Goal: Information Seeking & Learning: Find specific page/section

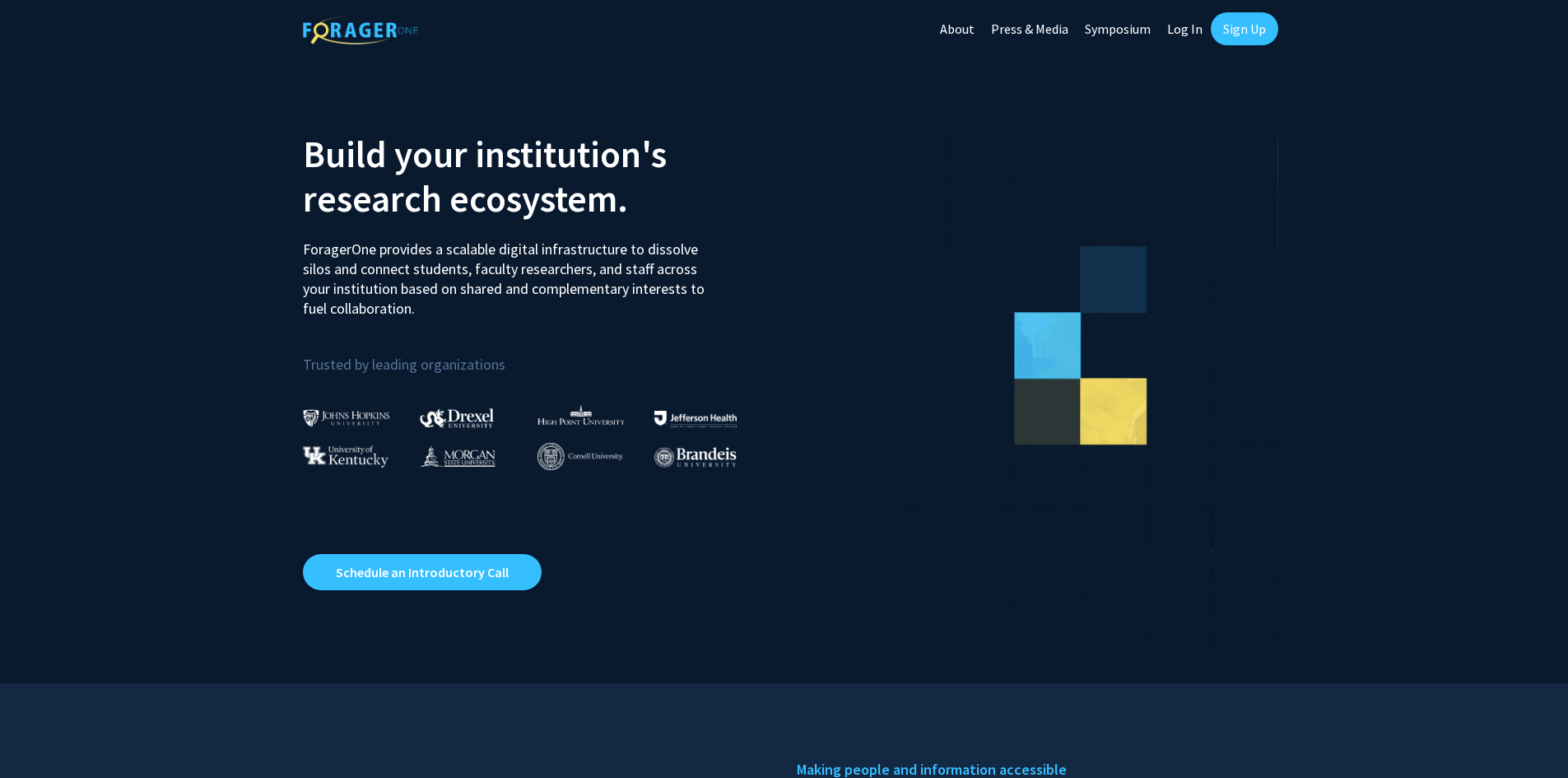
click at [1196, 26] on link "Log In" at bounding box center [1184, 28] width 52 height 57
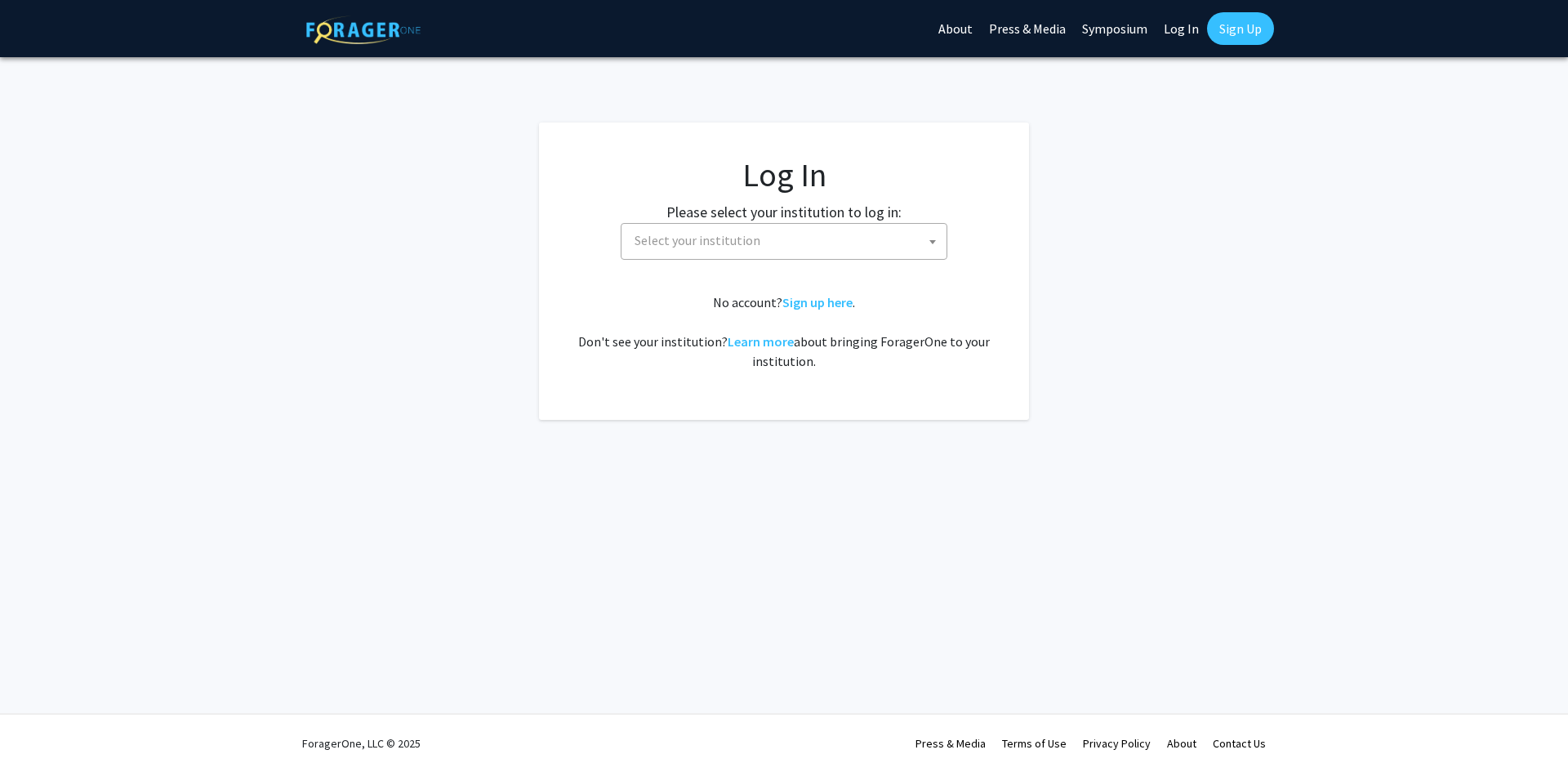
click at [767, 242] on span "Select your institution" at bounding box center [787, 240] width 319 height 33
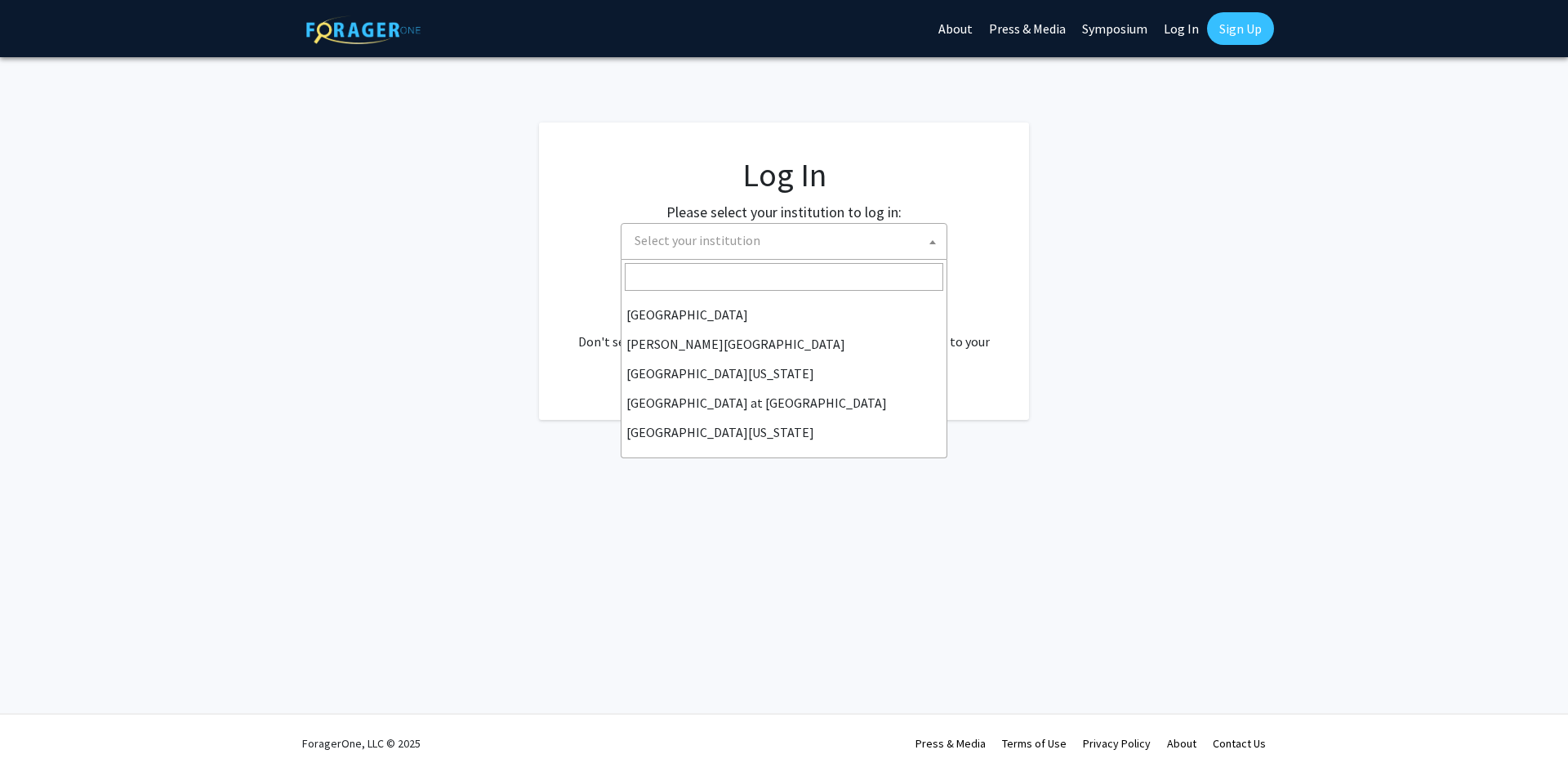
scroll to position [572, 0]
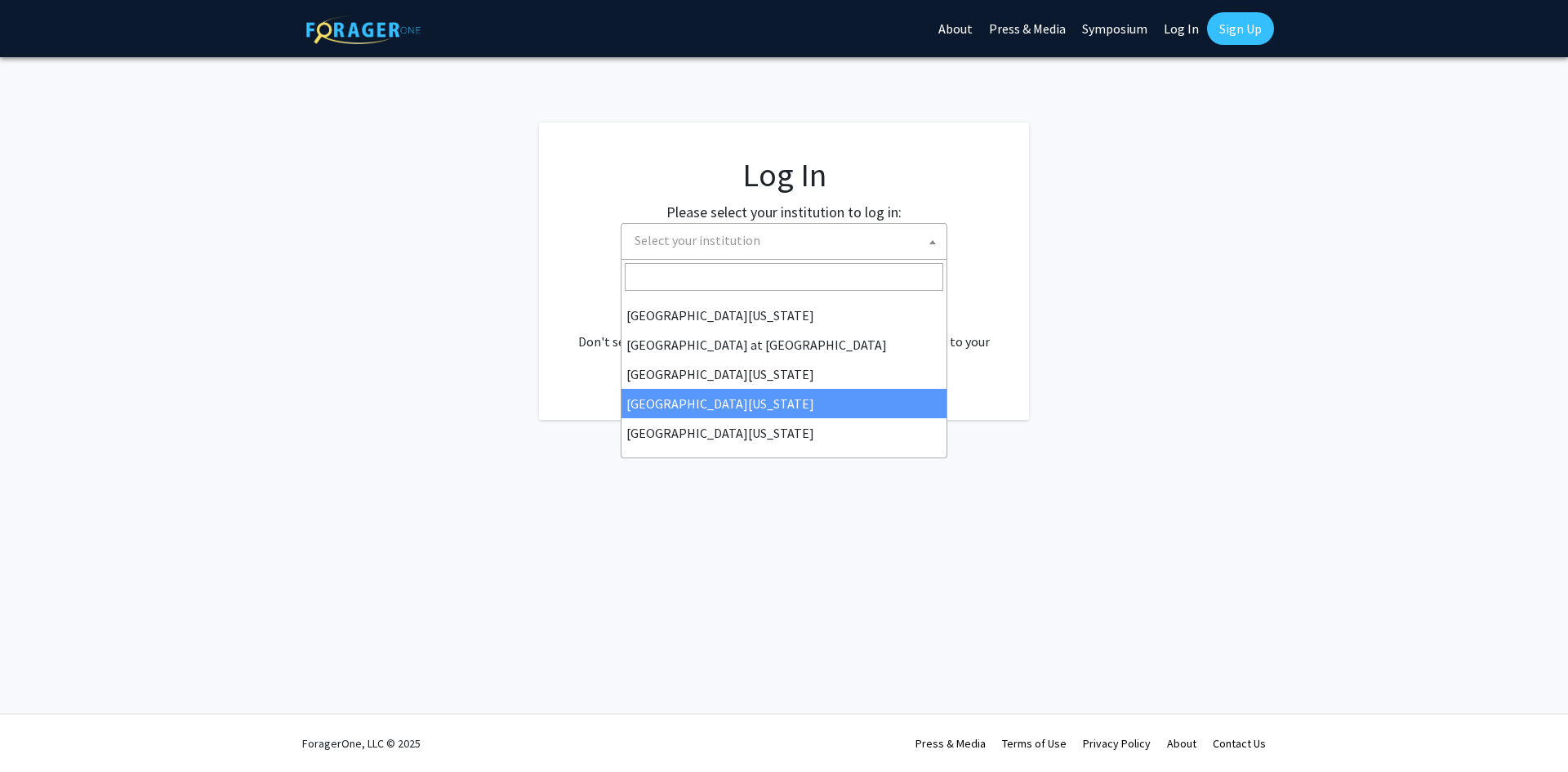
select select "31"
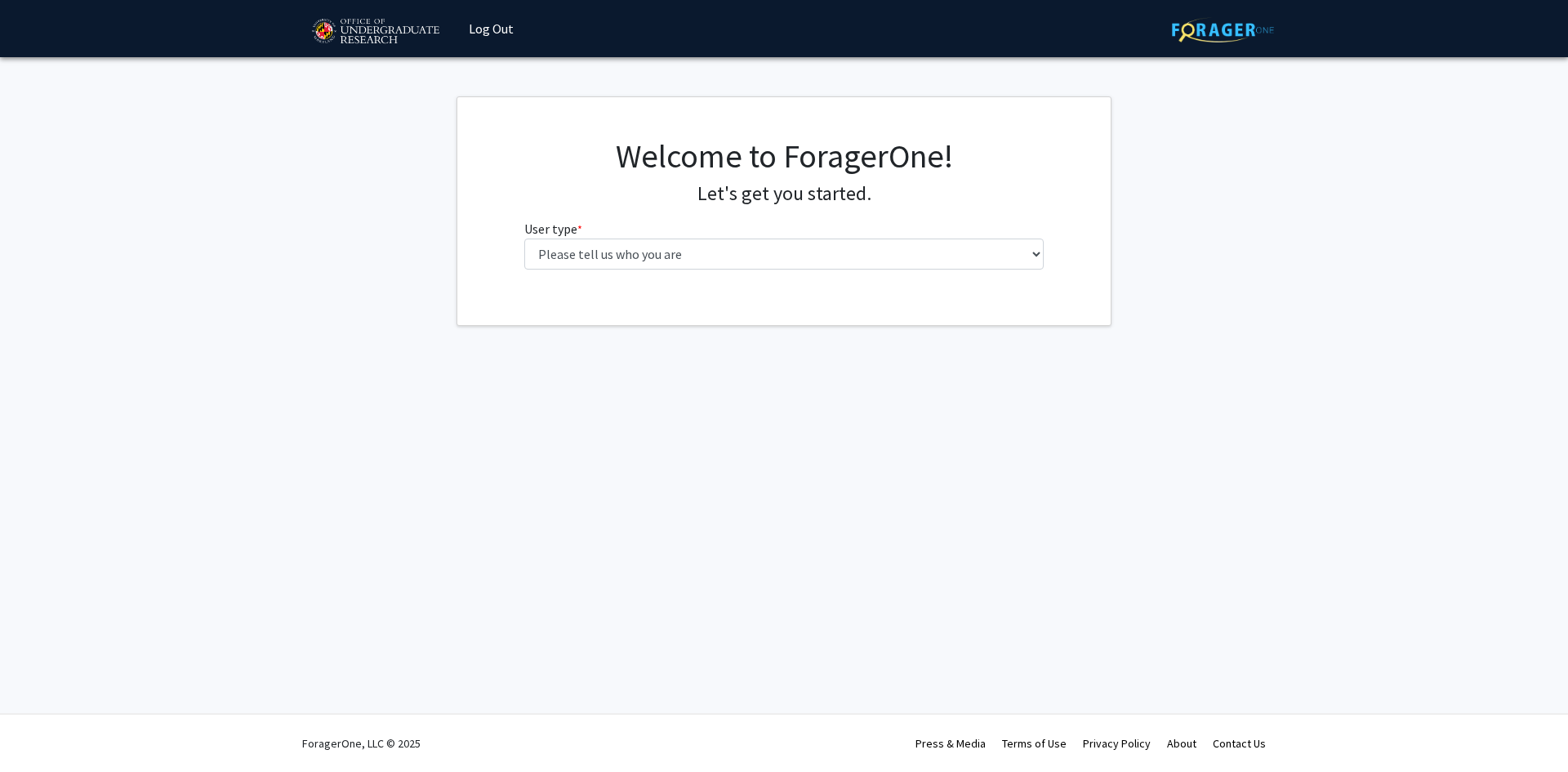
click at [701, 272] on div "Welcome to ForagerOne! Let's get you started. User type * required Please tell …" at bounding box center [784, 209] width 544 height 146
click at [700, 265] on select "Please tell us who you are Undergraduate Student Master's Student Doctoral Cand…" at bounding box center [784, 254] width 520 height 31
select select "1: undergrad"
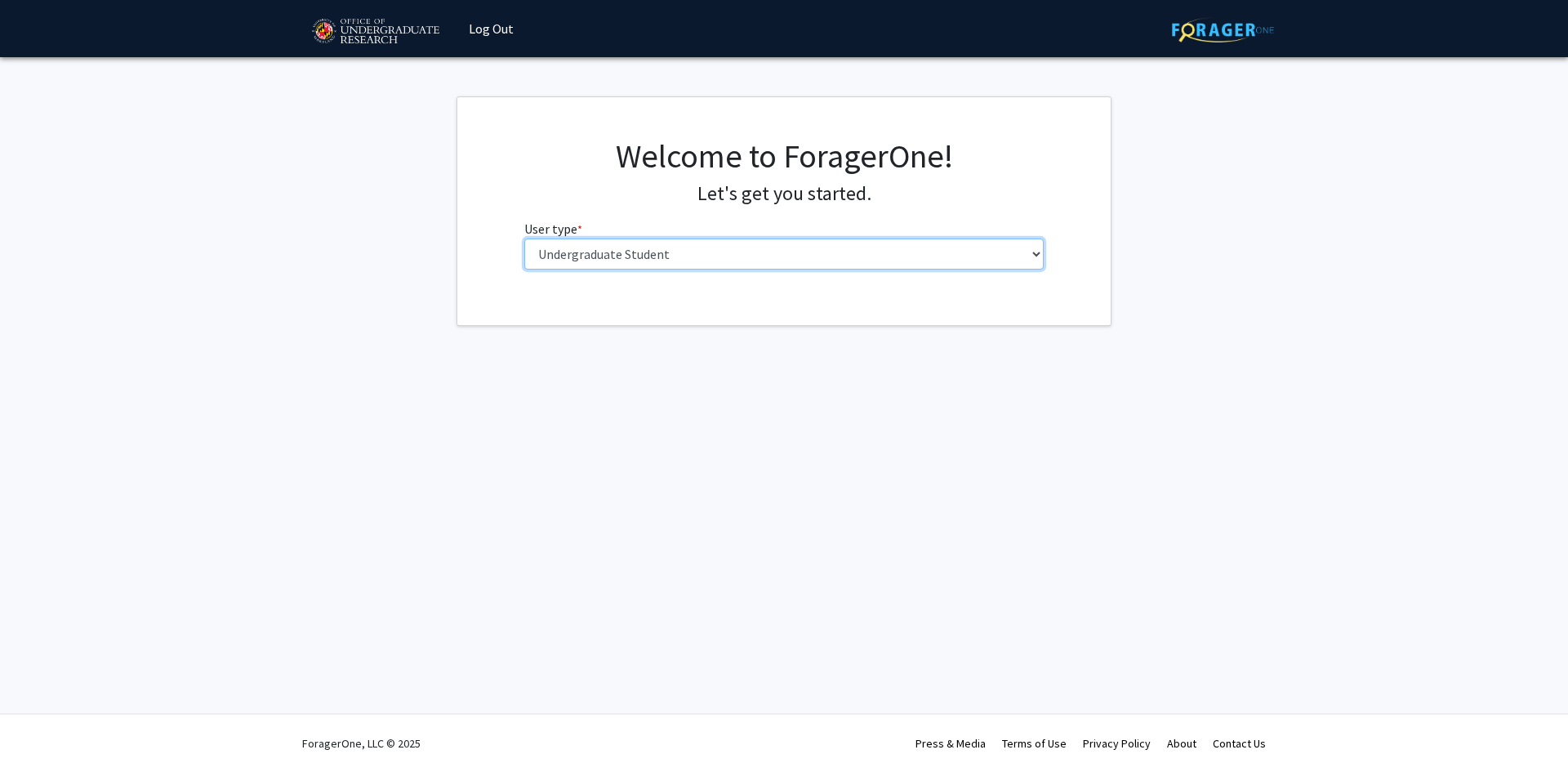
click at [524, 238] on select "Please tell us who you are Undergraduate Student Master's Student Doctoral Cand…" at bounding box center [784, 254] width 520 height 31
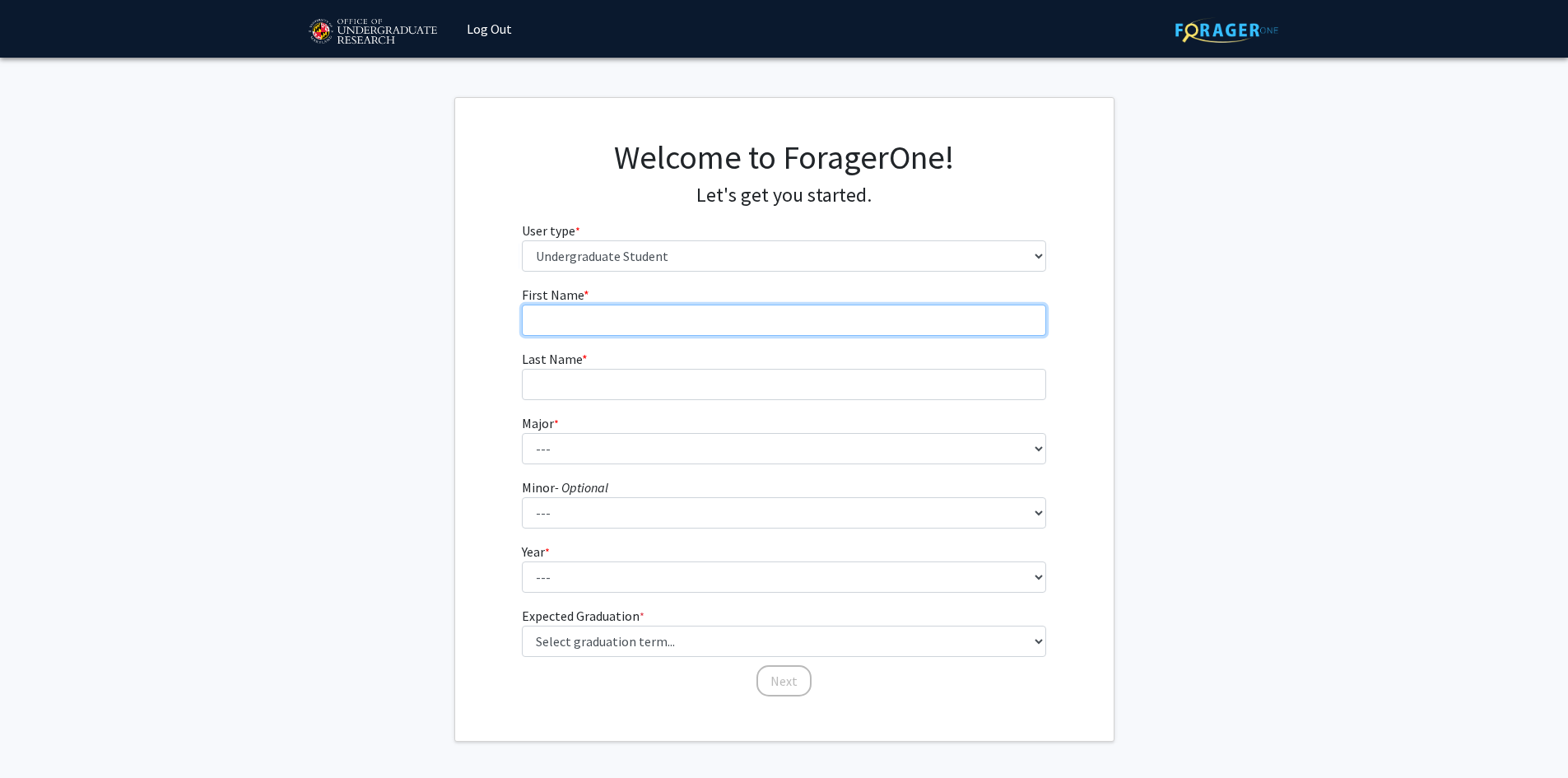
click at [619, 313] on input "First Name * required" at bounding box center [784, 320] width 524 height 31
type input "Taryn"
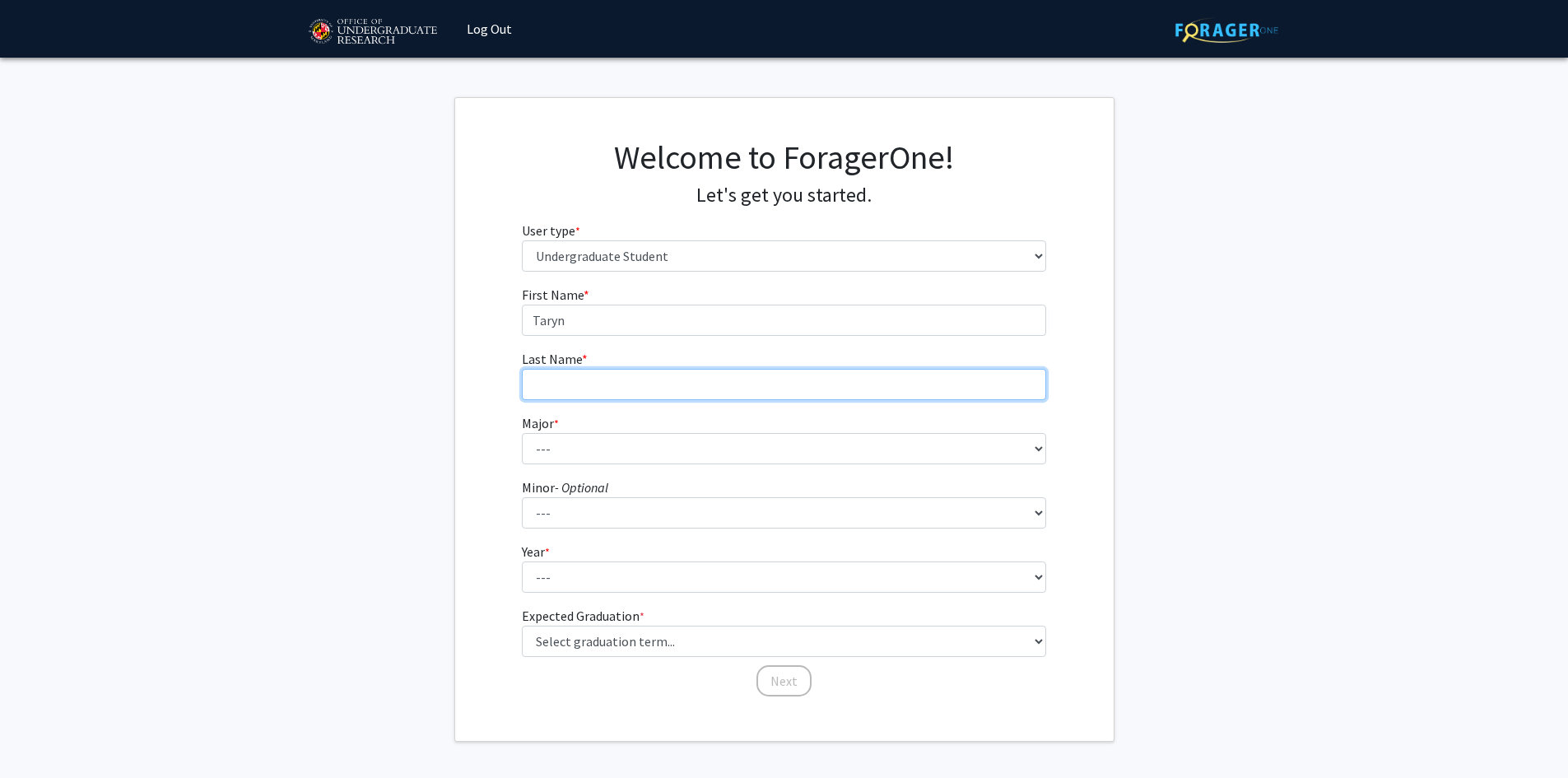
click at [660, 381] on input "Last Name * required" at bounding box center [784, 384] width 524 height 31
type input "Johnston"
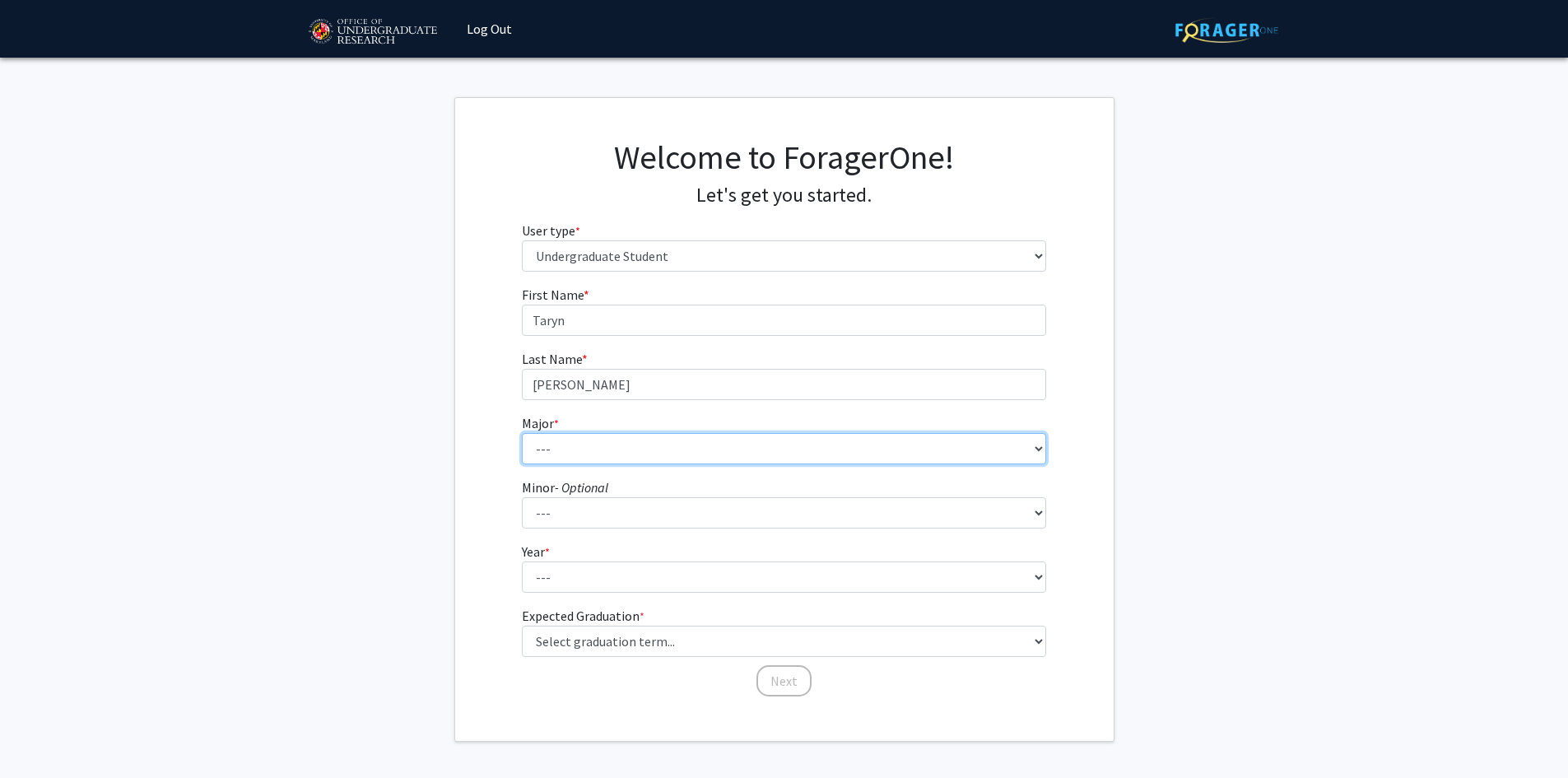
click at [666, 437] on select "--- Accounting Aerospace Engineering African American and Africana Studies Agri…" at bounding box center [784, 449] width 524 height 31
select select "16: 2317"
click at [522, 433] on select "--- Accounting Aerospace Engineering African American and Africana Studies Agri…" at bounding box center [784, 449] width 524 height 31
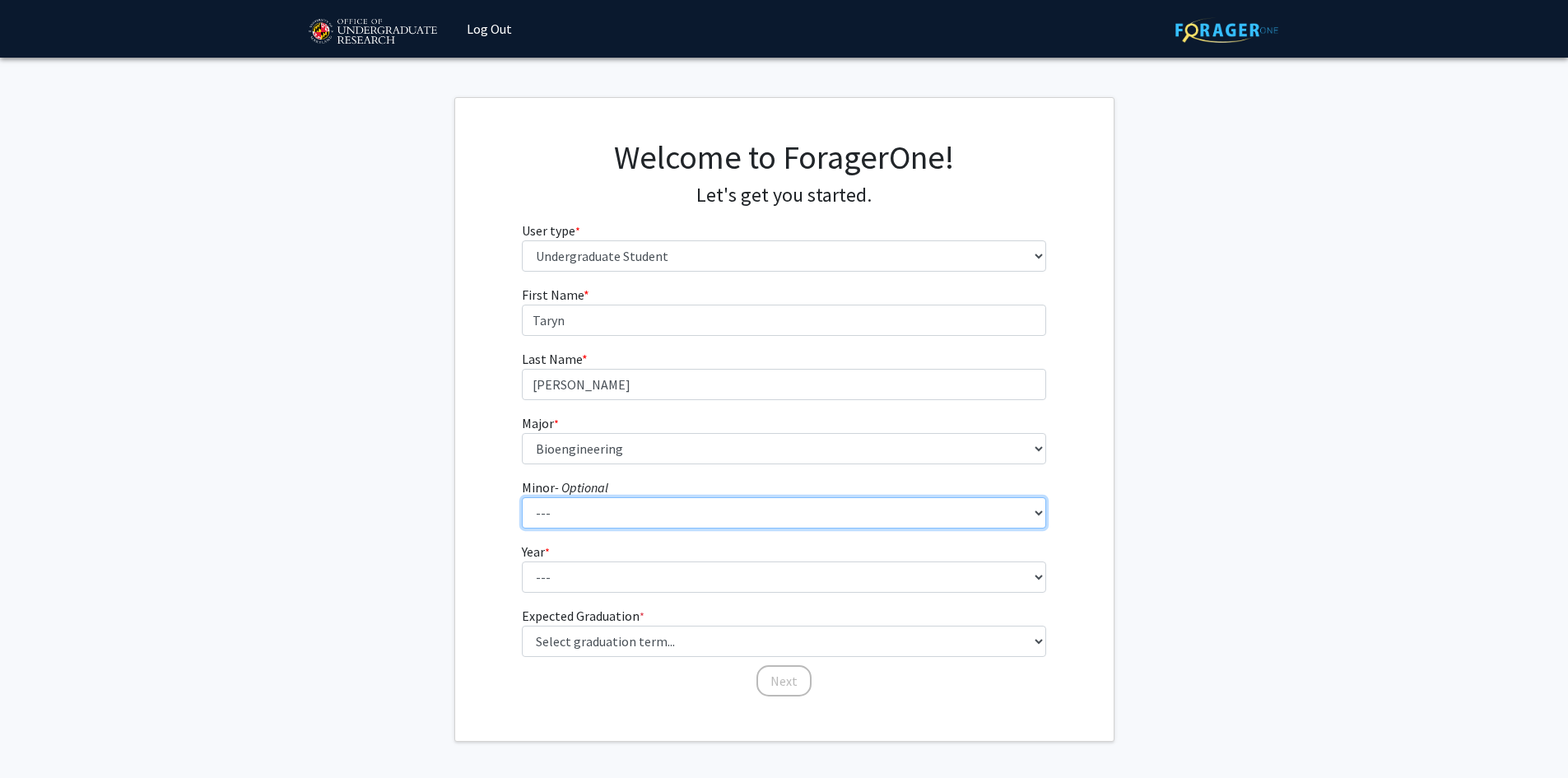
click at [634, 517] on select "--- Actuarial Mathematics Advanced Cybersecurity Experience for Students Africa…" at bounding box center [784, 512] width 524 height 31
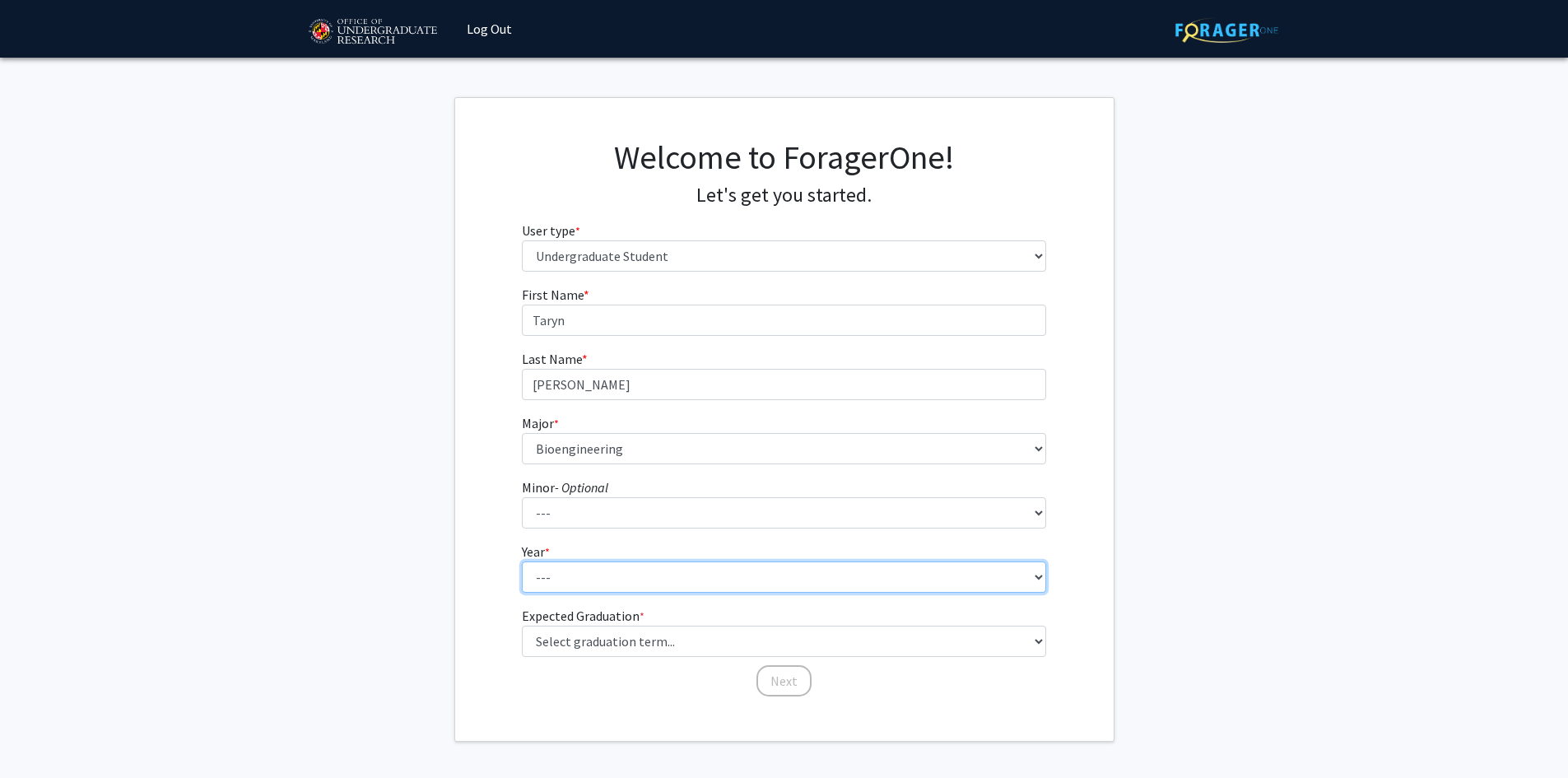
click at [628, 561] on select "--- First-year Sophomore Junior Senior Postbaccalaureate Certificate" at bounding box center [784, 577] width 524 height 31
select select "3: junior"
click at [522, 561] on select "--- First-year Sophomore Junior Senior Postbaccalaureate Certificate" at bounding box center [784, 577] width 524 height 31
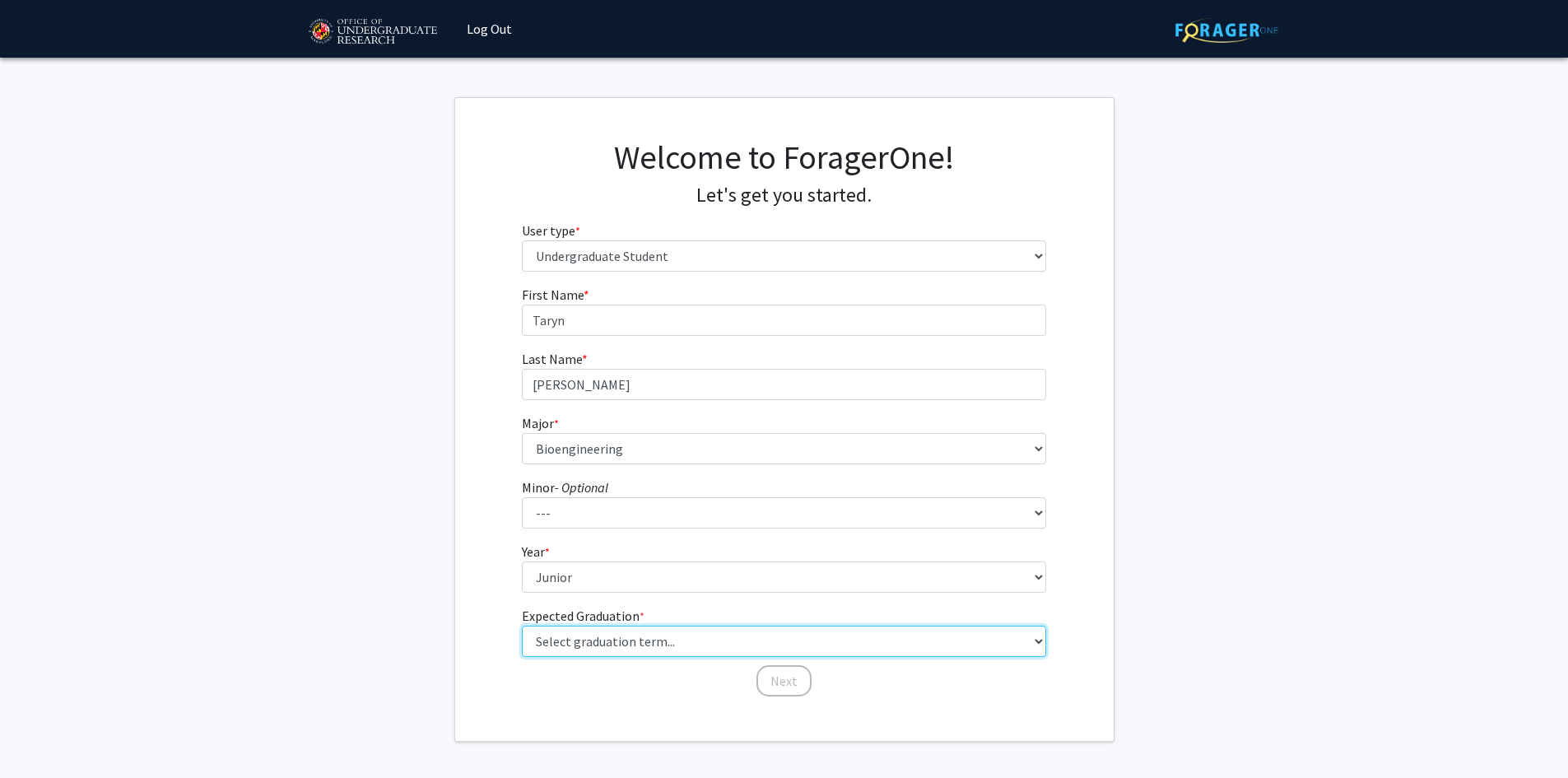
click at [648, 641] on select "Select graduation term... Spring 2025 Summer 2025 Fall 2025 Winter 2025 Spring …" at bounding box center [784, 642] width 524 height 31
select select "9: spring_2027"
click at [522, 626] on select "Select graduation term... Spring 2025 Summer 2025 Fall 2025 Winter 2025 Spring …" at bounding box center [784, 642] width 524 height 31
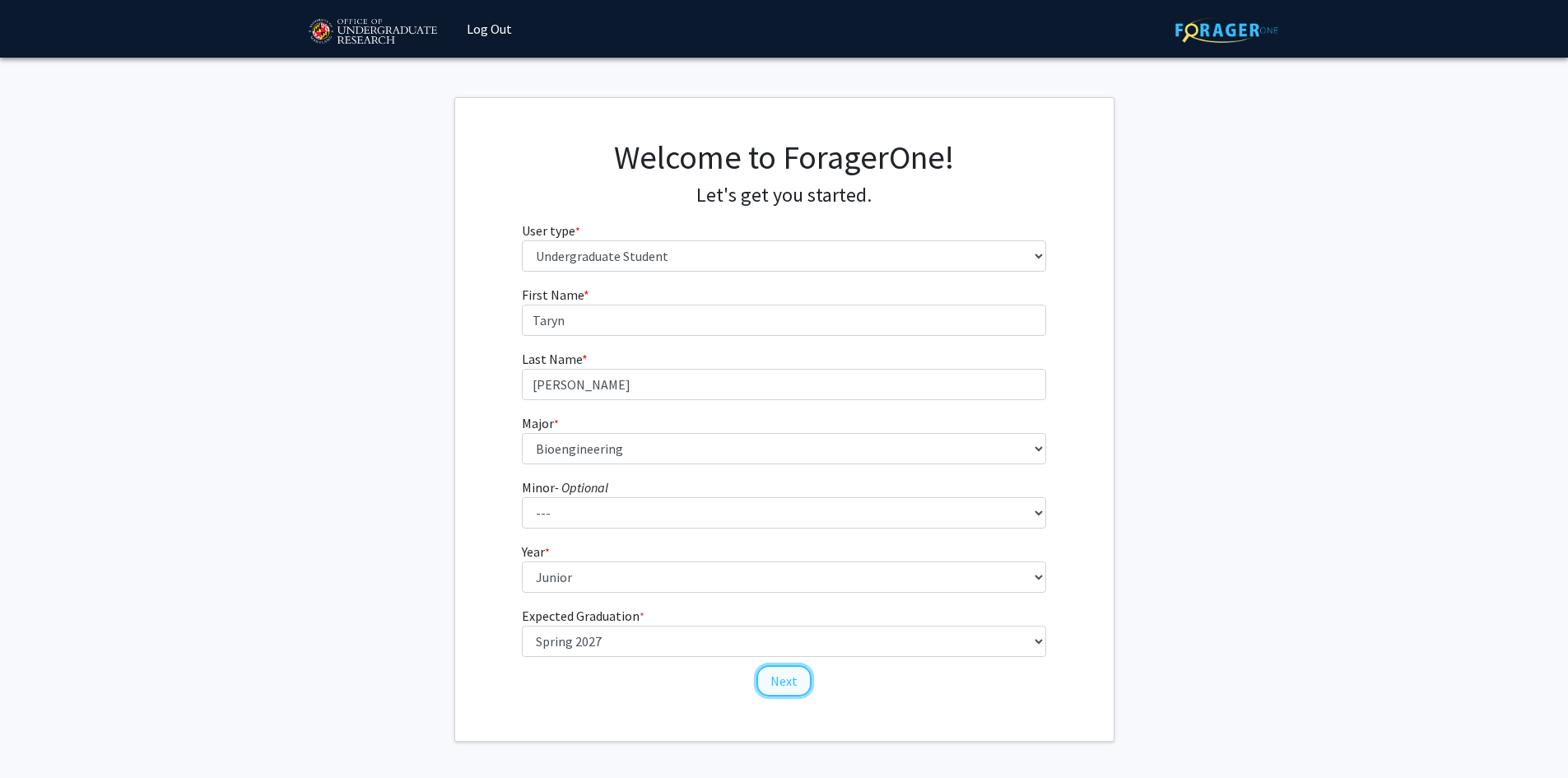
click at [781, 686] on button "Next" at bounding box center [783, 681] width 55 height 31
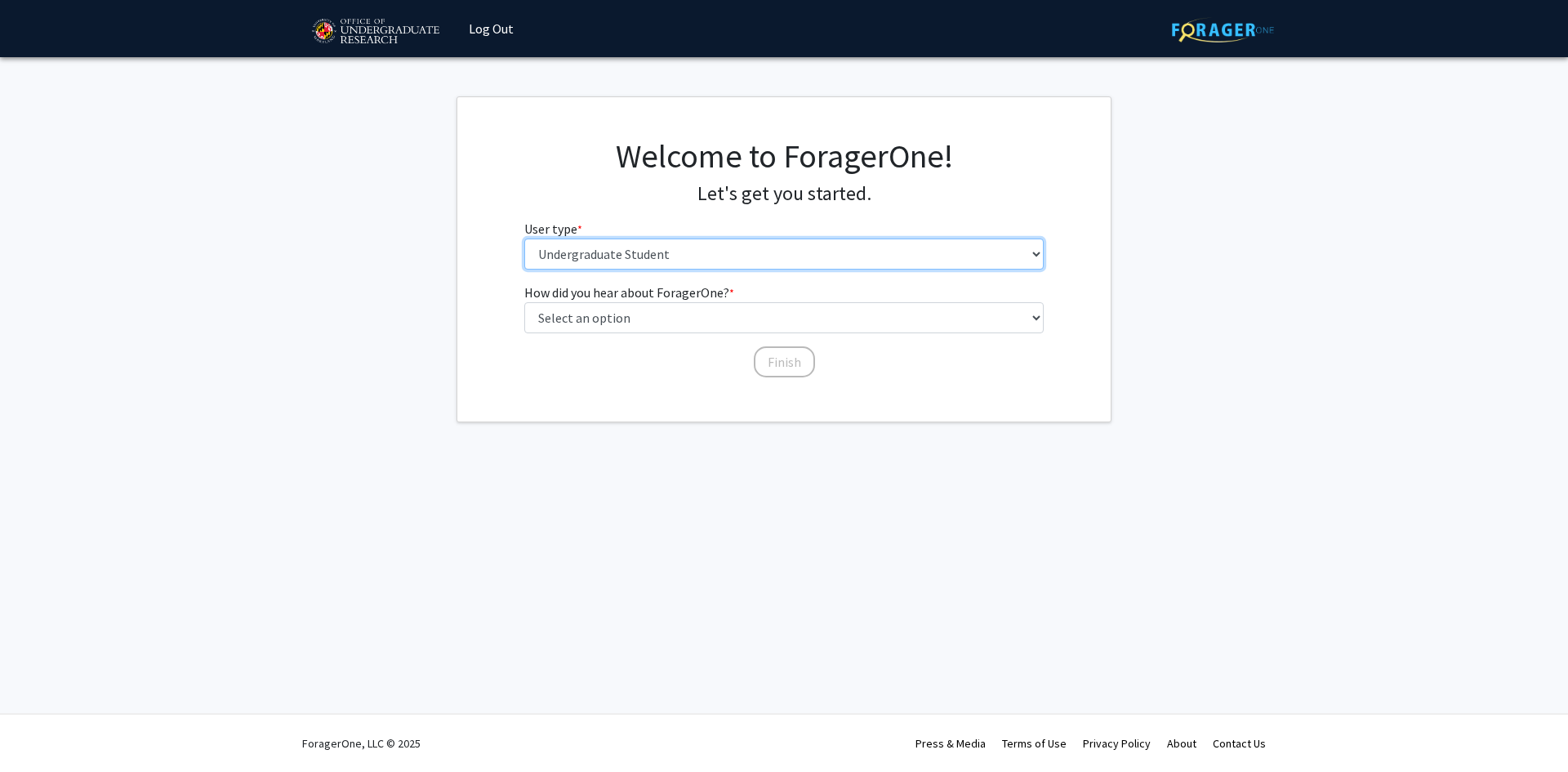
click at [666, 253] on select "Please tell us who you are Undergraduate Student Master's Student Doctoral Cand…" at bounding box center [784, 254] width 520 height 31
click at [524, 238] on select "Please tell us who you are Undergraduate Student Master's Student Doctoral Cand…" at bounding box center [784, 254] width 520 height 31
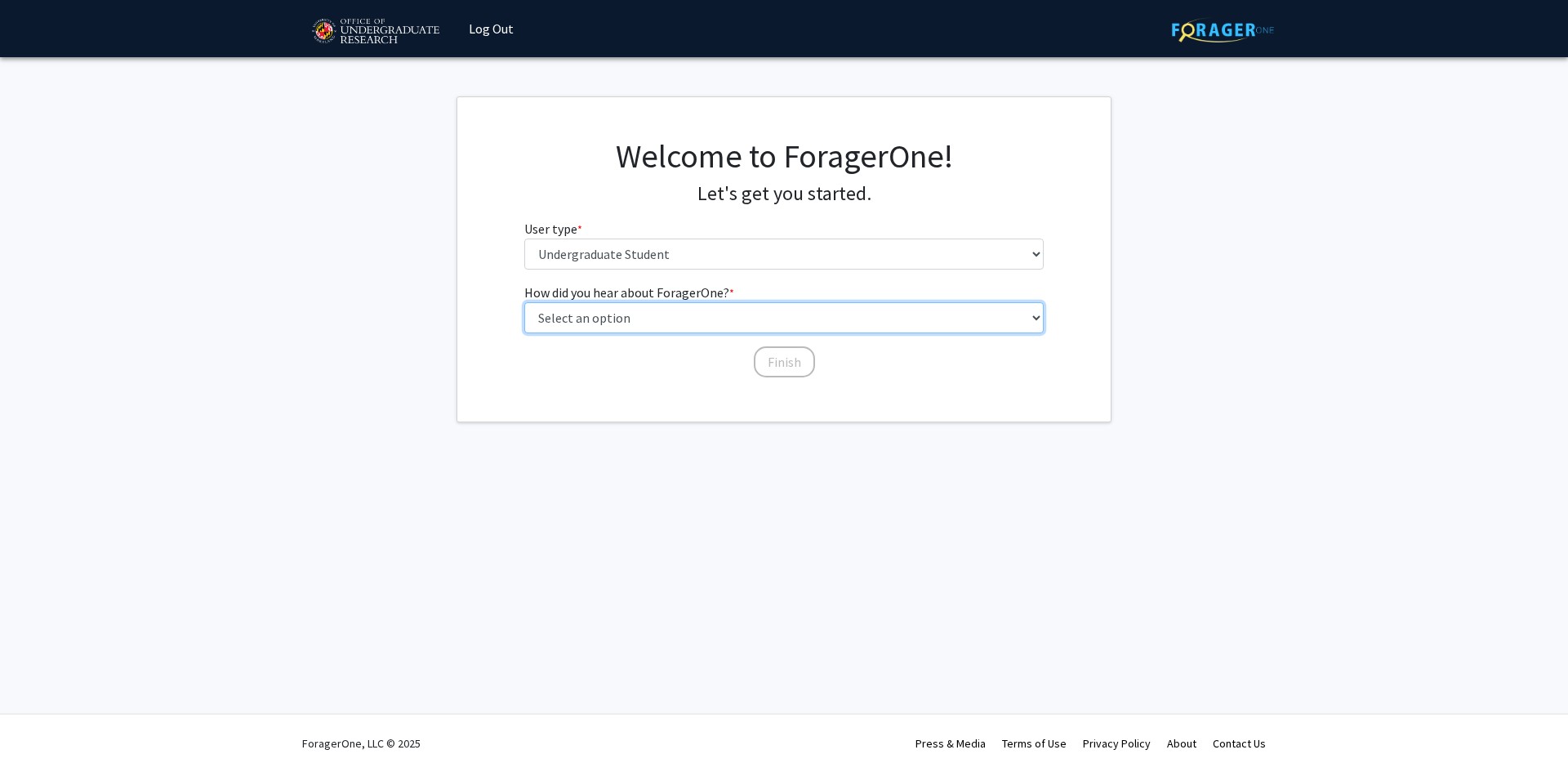
click at [673, 326] on select "Select an option Peer/student recommendation Faculty/staff recommendation Unive…" at bounding box center [784, 318] width 520 height 31
select select "2: faculty_recommendation"
click at [524, 302] on select "Select an option Peer/student recommendation Faculty/staff recommendation Unive…" at bounding box center [784, 318] width 520 height 31
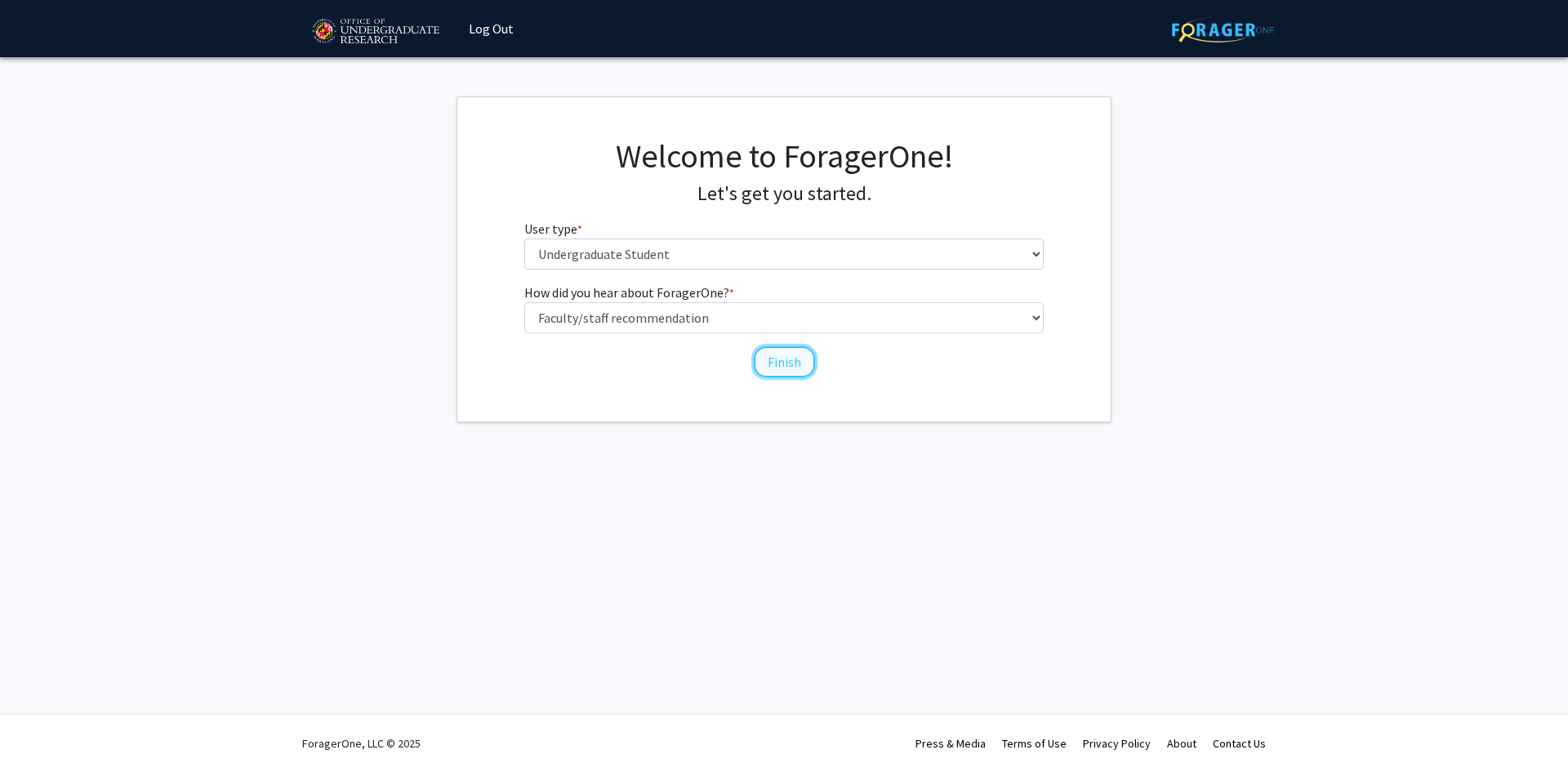
click at [789, 363] on button "Finish" at bounding box center [784, 362] width 61 height 31
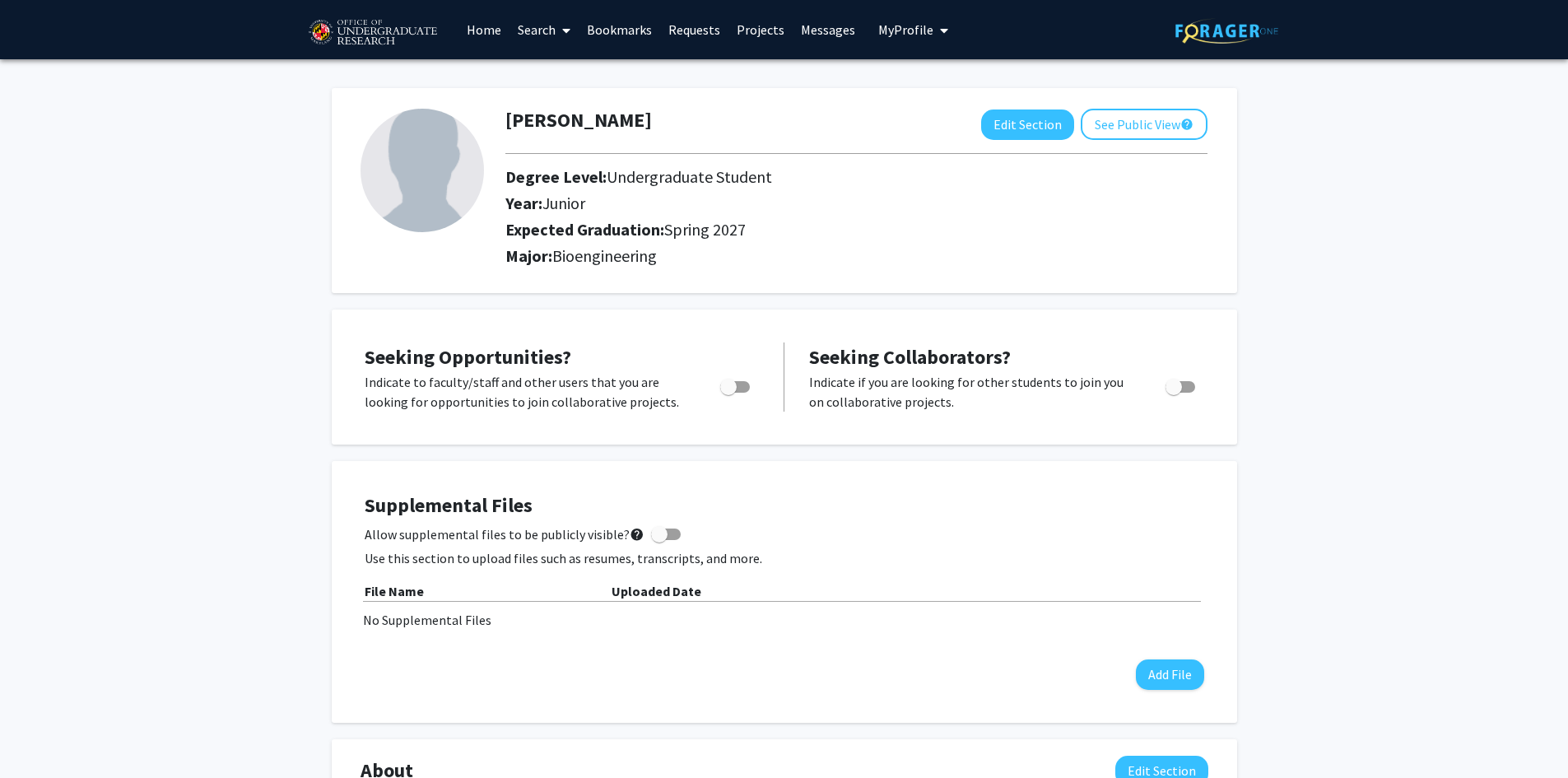
click at [467, 27] on link "Home" at bounding box center [484, 29] width 51 height 57
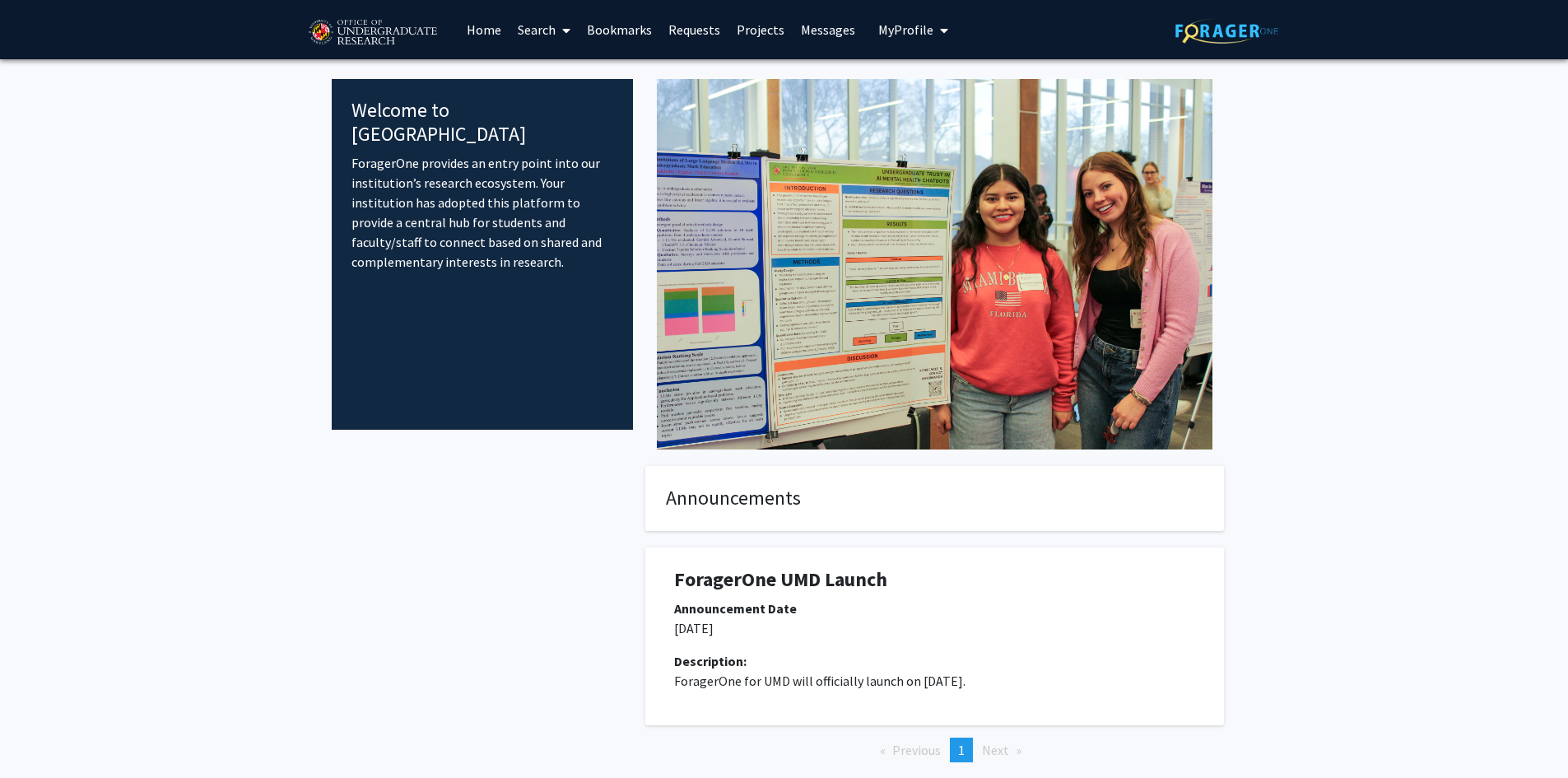
click at [556, 25] on link "Search" at bounding box center [544, 29] width 69 height 57
click at [570, 74] on span "Faculty/Staff" at bounding box center [569, 76] width 121 height 33
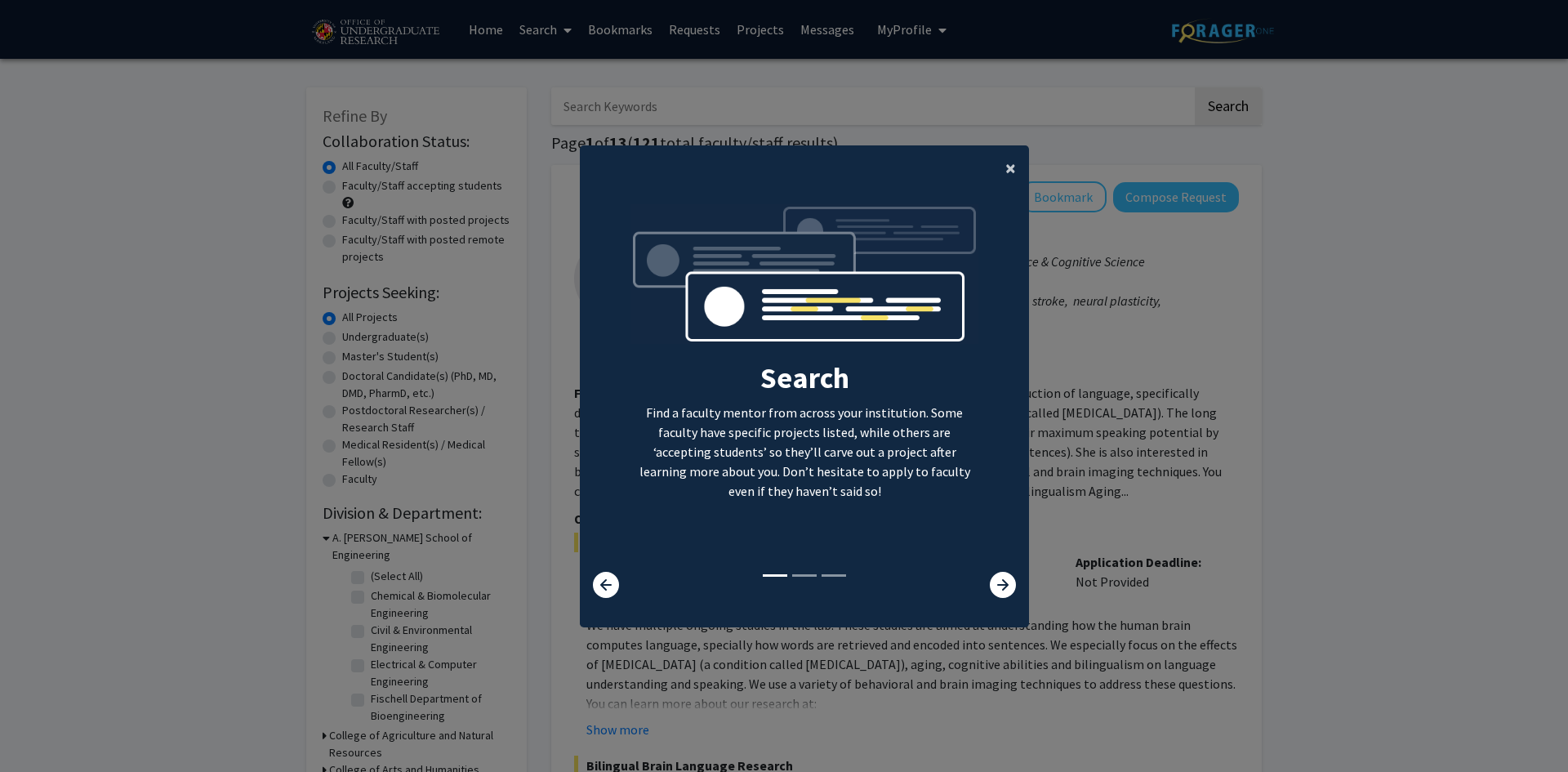
click at [1006, 166] on span "×" at bounding box center [1011, 168] width 11 height 25
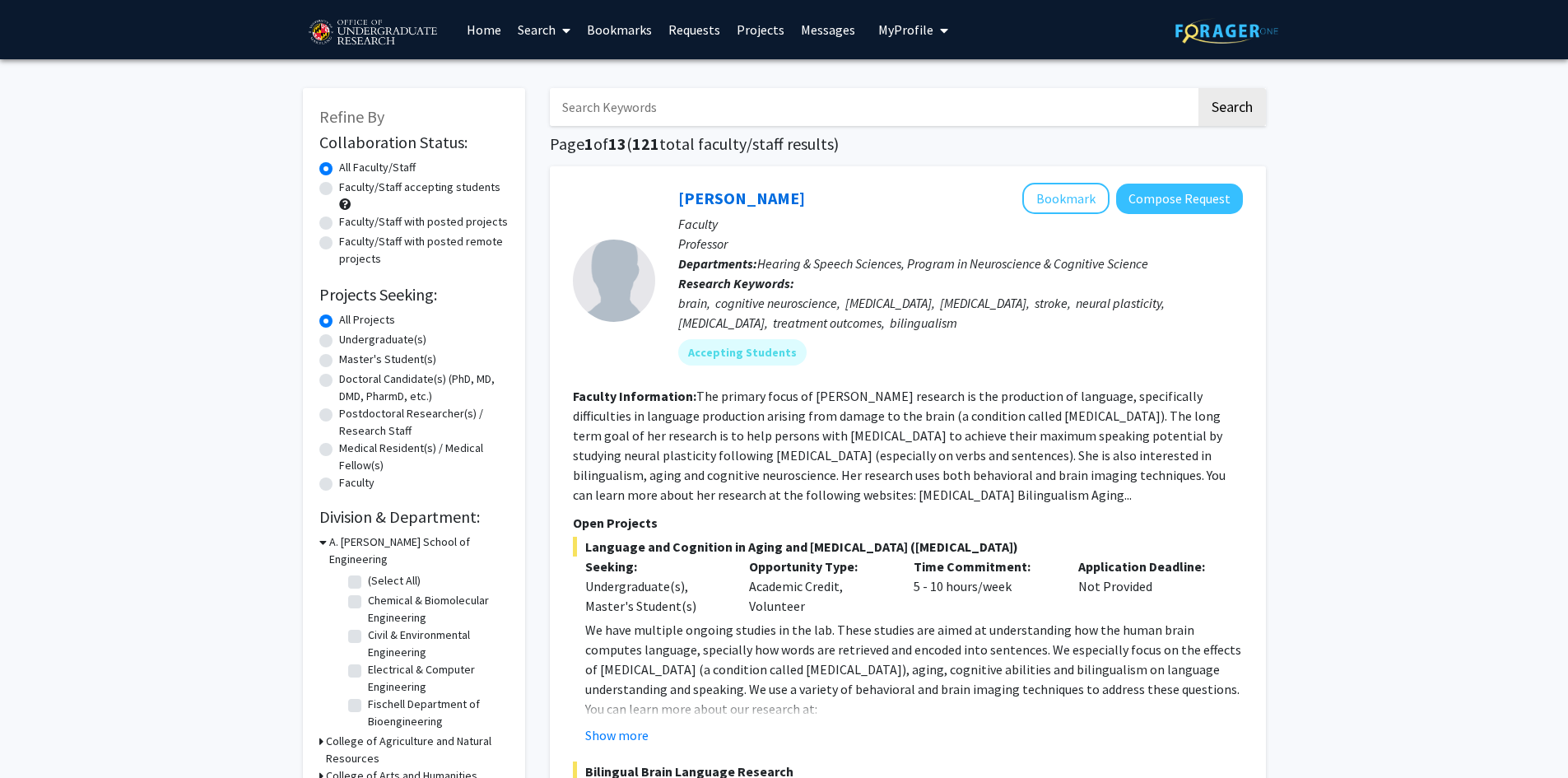
click at [339, 224] on label "Faculty/Staff with posted projects" at bounding box center [423, 221] width 168 height 17
click at [339, 224] on input "Faculty/Staff with posted projects" at bounding box center [345, 218] width 11 height 11
radio input "true"
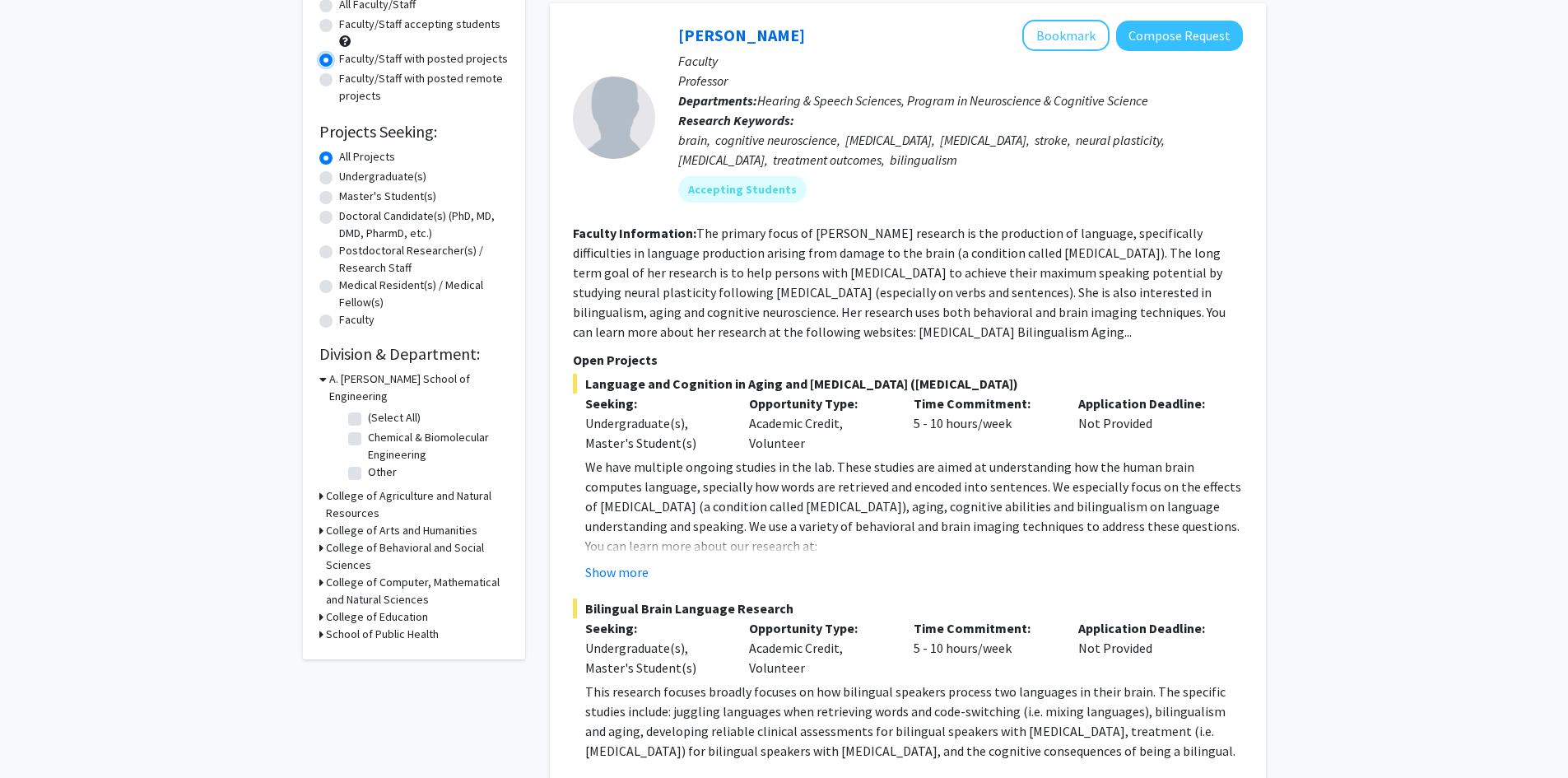
scroll to position [165, 0]
click at [367, 408] on label "(Select All)" at bounding box center [394, 416] width 53 height 17
click at [367, 408] on input "(Select All)" at bounding box center [373, 413] width 11 height 11
checkbox input "true"
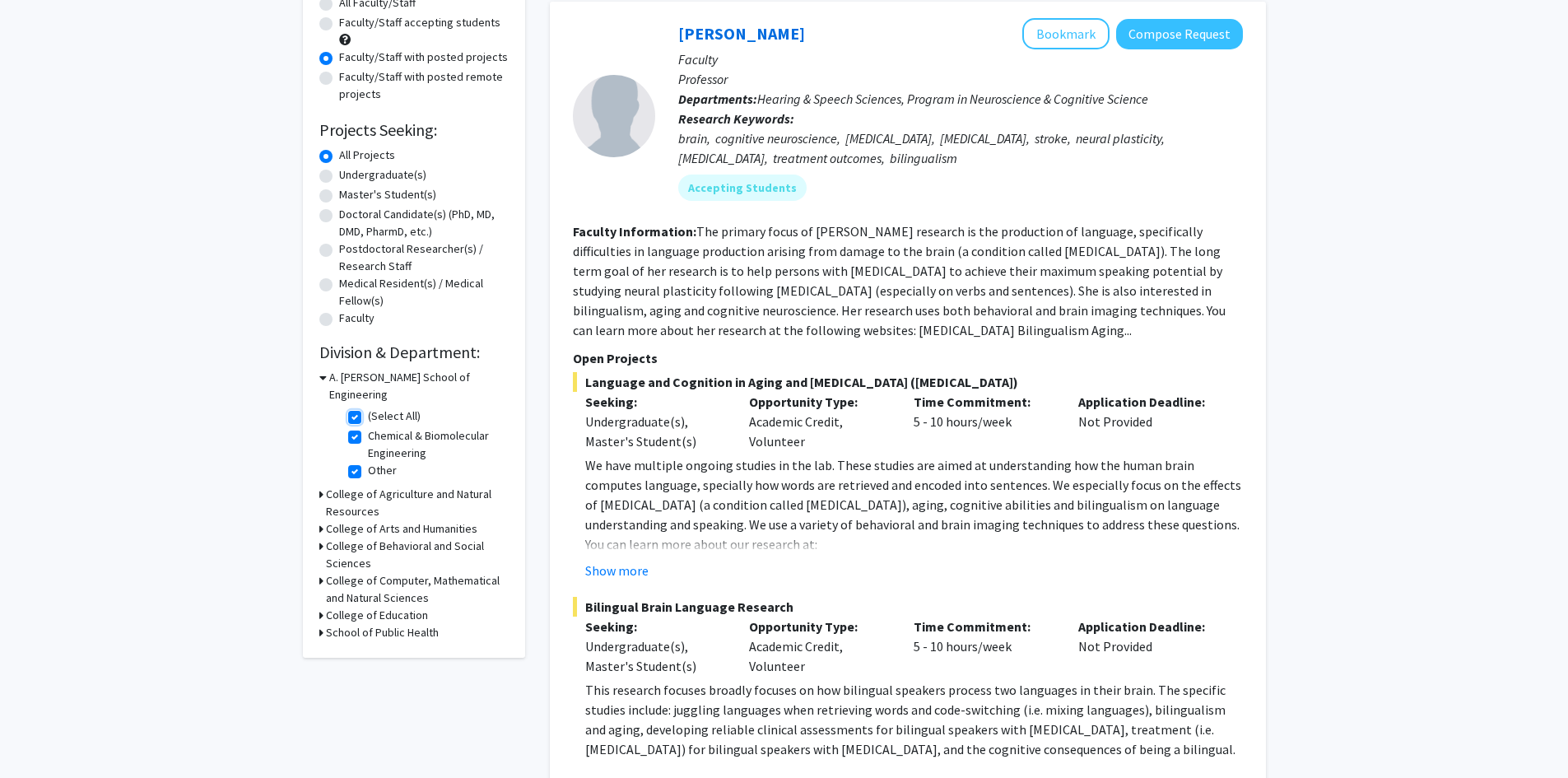
checkbox input "true"
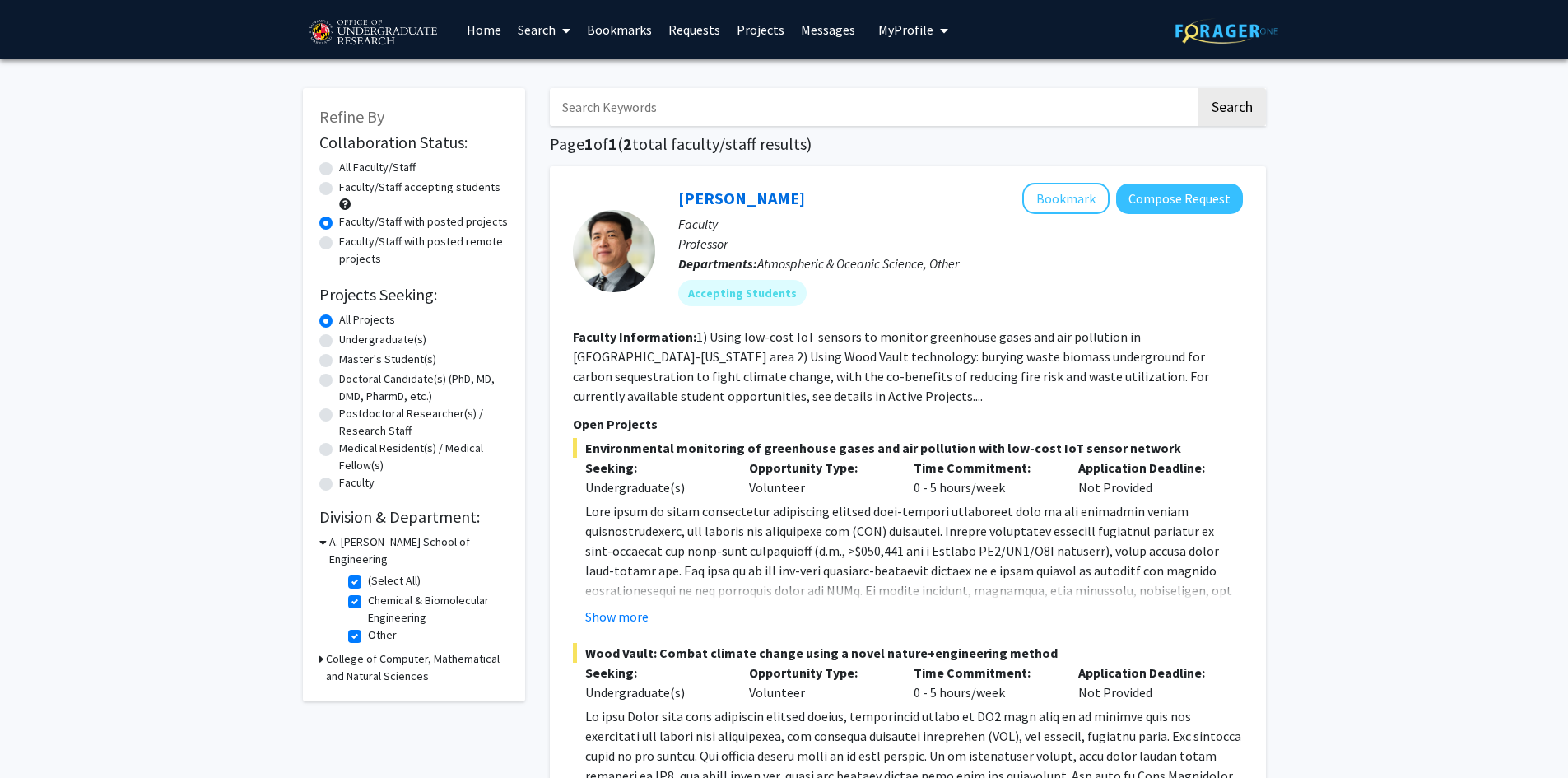
click at [339, 168] on label "All Faculty/Staff" at bounding box center [377, 167] width 76 height 17
click at [339, 168] on input "All Faculty/Staff" at bounding box center [345, 165] width 11 height 11
radio input "true"
click at [367, 572] on label "(Select All)" at bounding box center [394, 581] width 53 height 17
click at [367, 572] on input "(Select All)" at bounding box center [373, 578] width 11 height 11
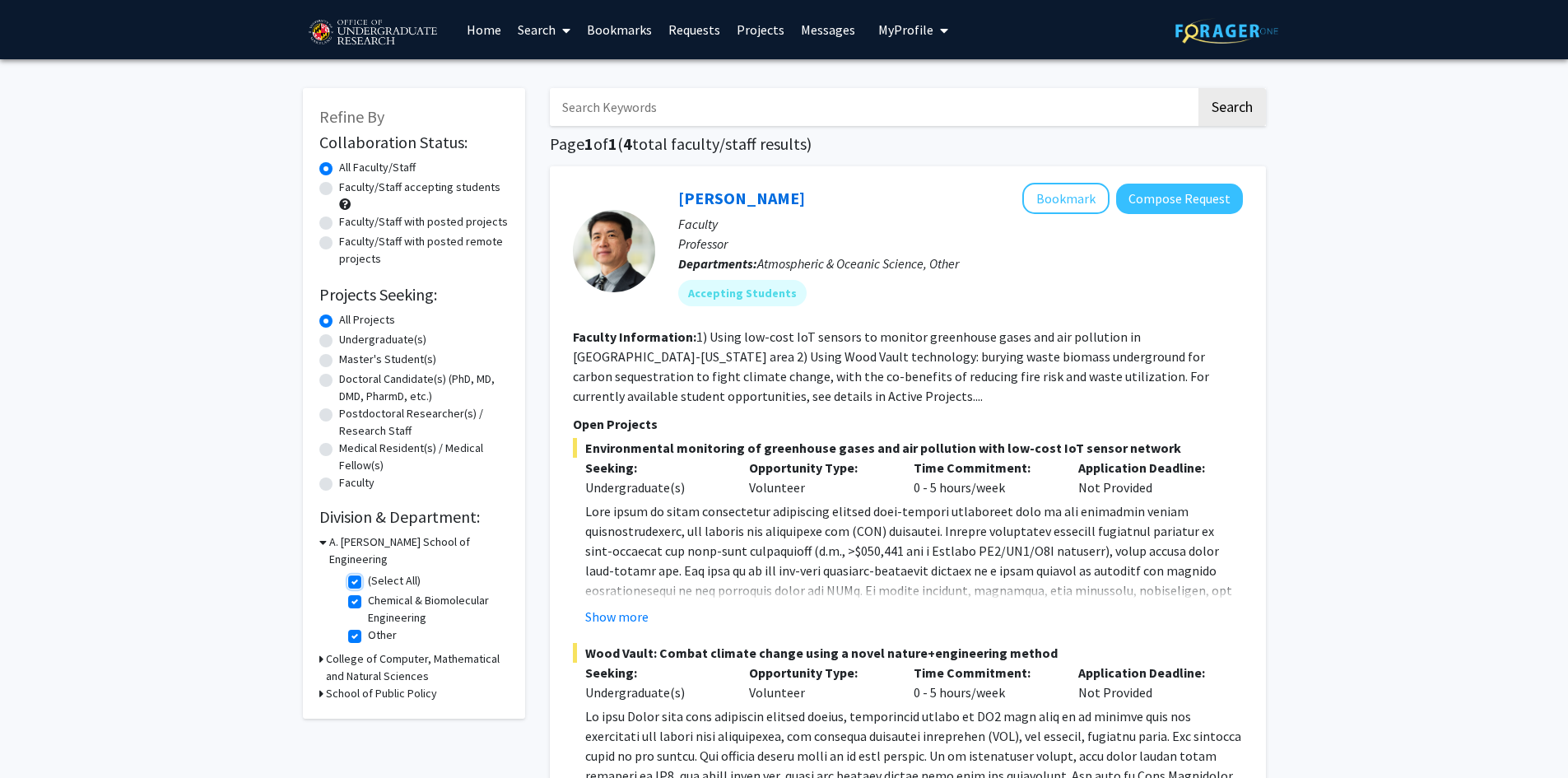
checkbox input "false"
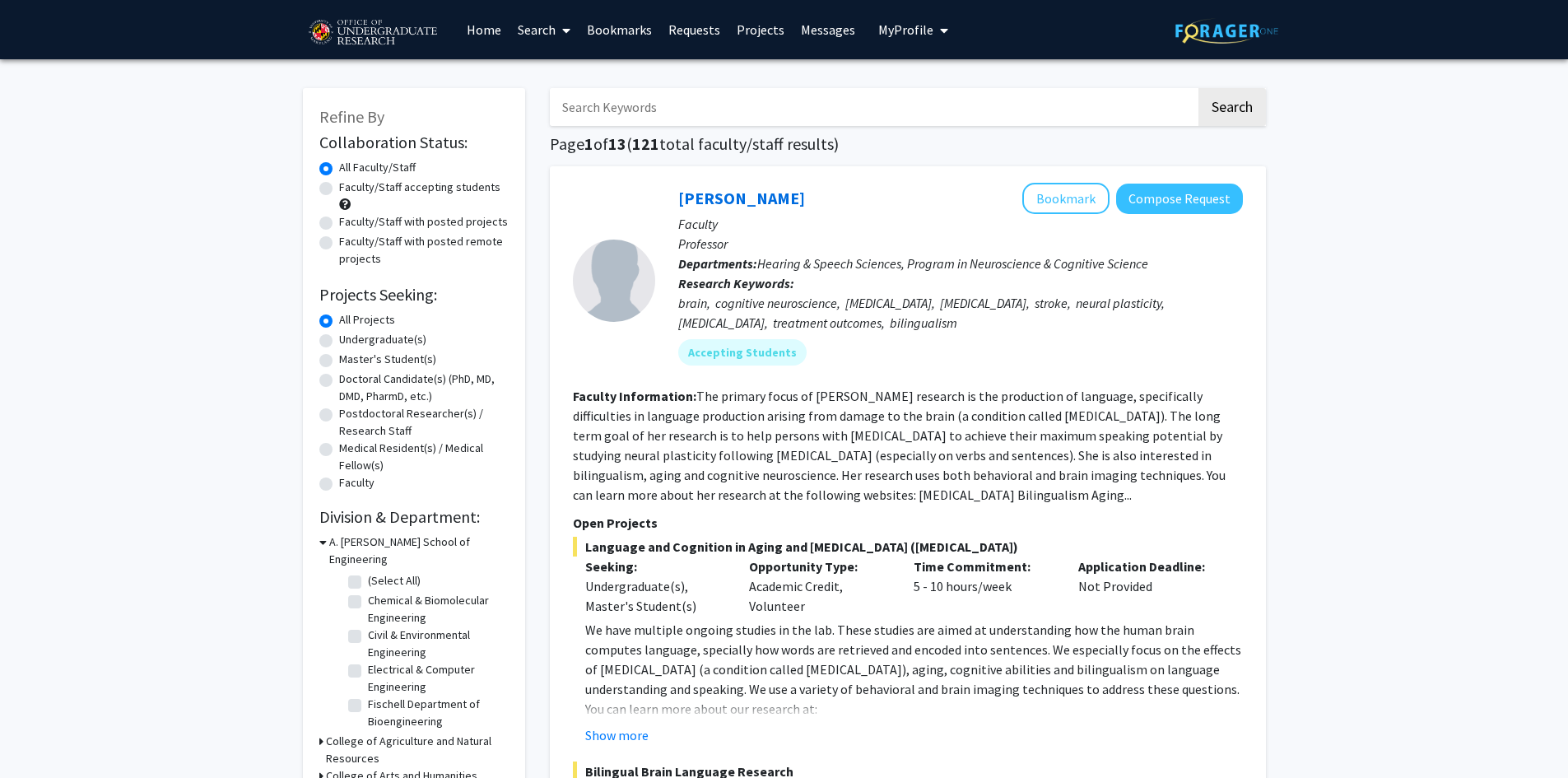
click at [529, 35] on link "Search" at bounding box center [544, 29] width 69 height 57
click at [560, 76] on span "Faculty/Staff" at bounding box center [569, 76] width 121 height 33
click at [644, 109] on input "Search Keywords" at bounding box center [872, 107] width 646 height 38
type input "blair"
click at [1198, 88] on button "Search" at bounding box center [1231, 107] width 67 height 38
